Goal: Task Accomplishment & Management: Use online tool/utility

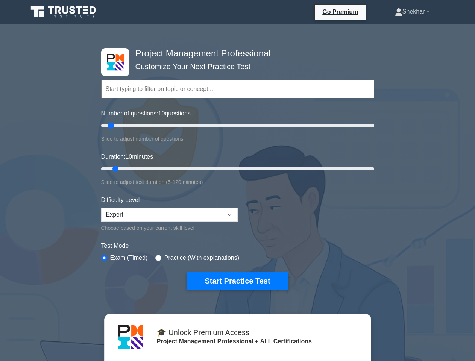
click at [410, 12] on link "Shekhar" at bounding box center [412, 11] width 71 height 15
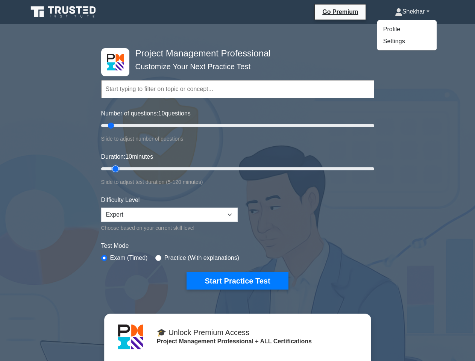
click at [238, 173] on input "Duration: 10 minutes" at bounding box center [237, 168] width 273 height 9
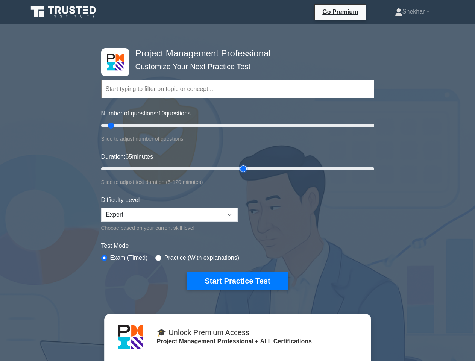
type input "65"
click at [237, 280] on button "Start Practice Test" at bounding box center [238, 280] width 102 height 17
